Goal: Information Seeking & Learning: Learn about a topic

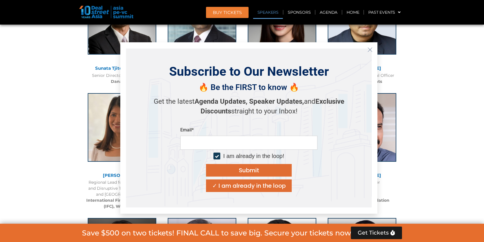
scroll to position [712, 0]
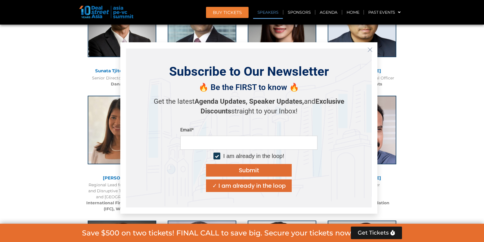
click at [371, 49] on icon "Close" at bounding box center [369, 49] width 5 height 5
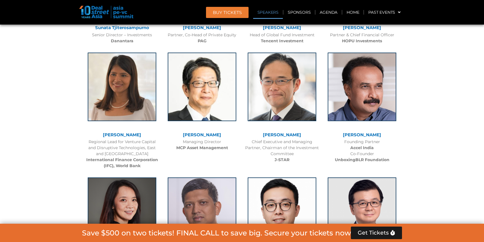
scroll to position [759, 0]
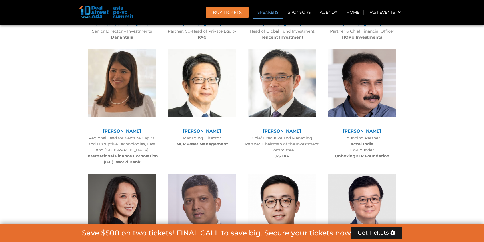
drag, startPoint x: 176, startPoint y: 130, endPoint x: 231, endPoint y: 133, distance: 55.2
click at [231, 133] on div "[PERSON_NAME]" at bounding box center [202, 131] width 74 height 5
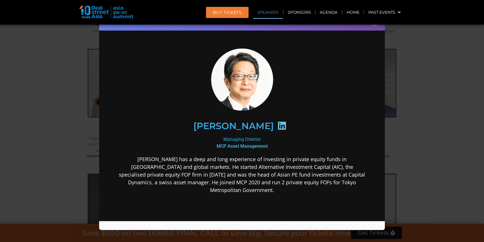
scroll to position [0, 0]
click at [287, 127] on icon at bounding box center [281, 125] width 9 height 9
click at [62, 84] on div "Speaker Profile ×" at bounding box center [242, 121] width 484 height 242
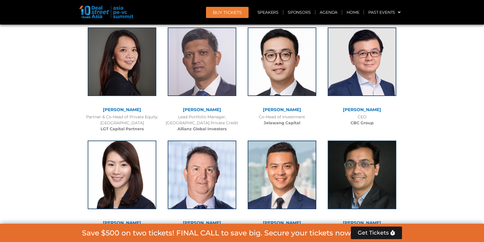
scroll to position [955, 0]
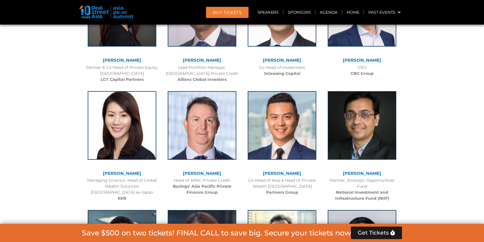
click at [105, 174] on link "[PERSON_NAME]" at bounding box center [122, 173] width 38 height 5
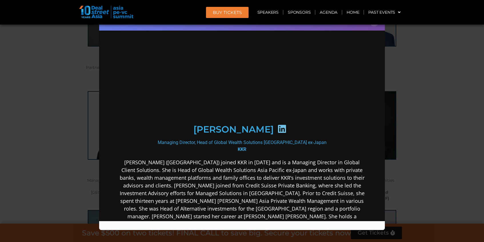
scroll to position [0, 0]
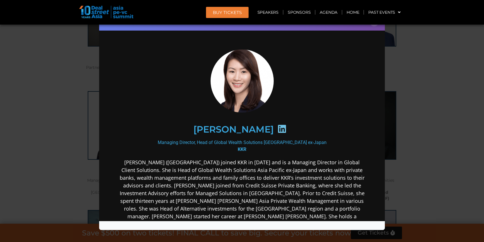
click at [287, 129] on icon at bounding box center [281, 128] width 9 height 9
click at [54, 78] on div "Speaker Profile ×" at bounding box center [242, 121] width 484 height 242
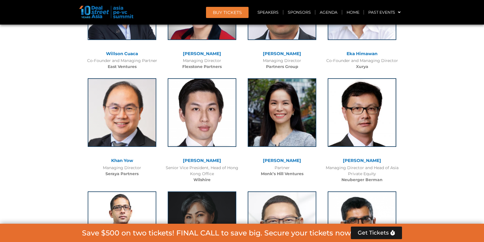
scroll to position [1302, 0]
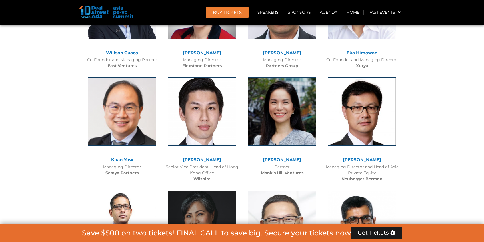
click at [120, 159] on link "Khan Yow" at bounding box center [122, 159] width 22 height 5
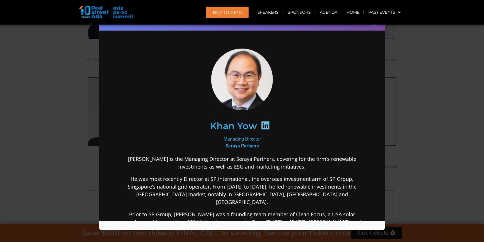
scroll to position [0, 0]
click at [266, 128] on icon at bounding box center [265, 125] width 9 height 9
click at [72, 107] on div "Speaker Profile ×" at bounding box center [242, 121] width 484 height 242
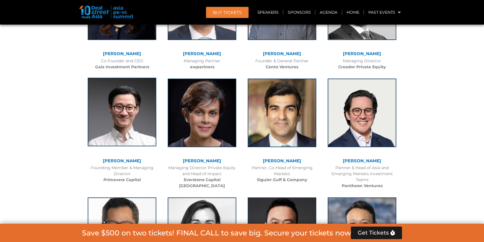
scroll to position [1628, 0]
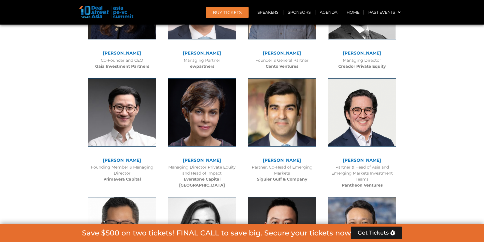
click at [204, 160] on link "[PERSON_NAME]" at bounding box center [202, 159] width 38 height 5
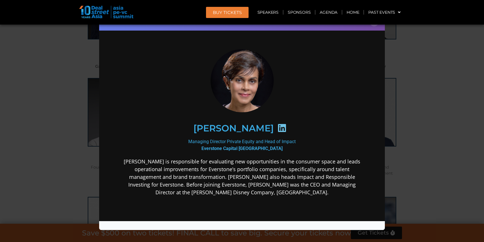
scroll to position [0, 0]
click at [277, 128] on icon at bounding box center [281, 127] width 9 height 9
click at [50, 72] on div "Speaker Profile ×" at bounding box center [242, 121] width 484 height 242
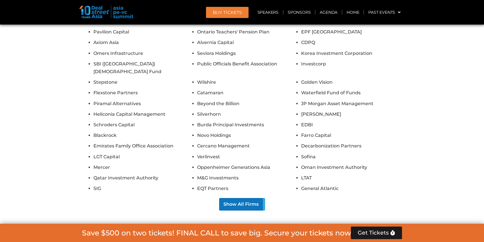
scroll to position [5226, 0]
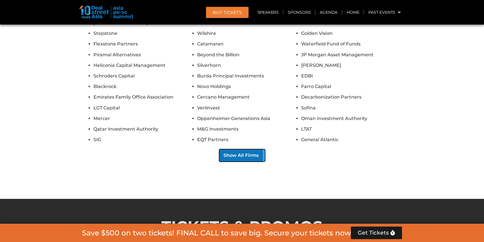
click at [240, 149] on button "Show All Firms" at bounding box center [242, 155] width 46 height 13
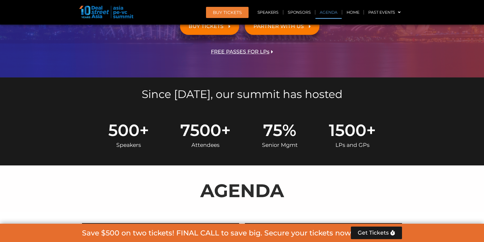
scroll to position [0, 0]
